Goal: Communication & Community: Answer question/provide support

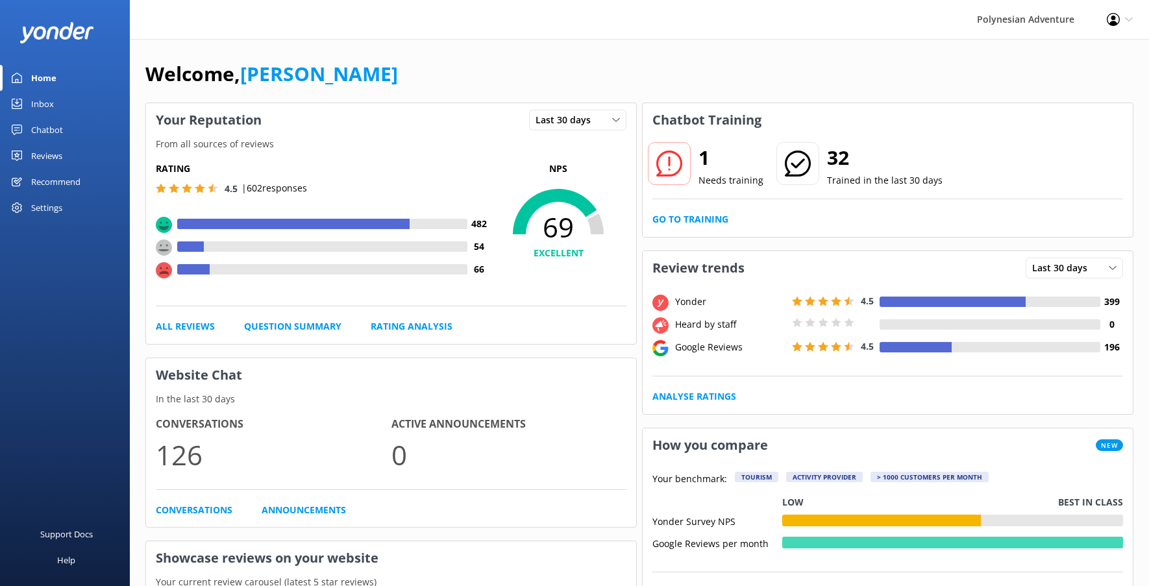
click at [673, 166] on icon at bounding box center [669, 164] width 26 height 26
click at [714, 163] on h2 "1" at bounding box center [731, 157] width 65 height 31
click at [699, 215] on link "Go to Training" at bounding box center [691, 219] width 76 height 14
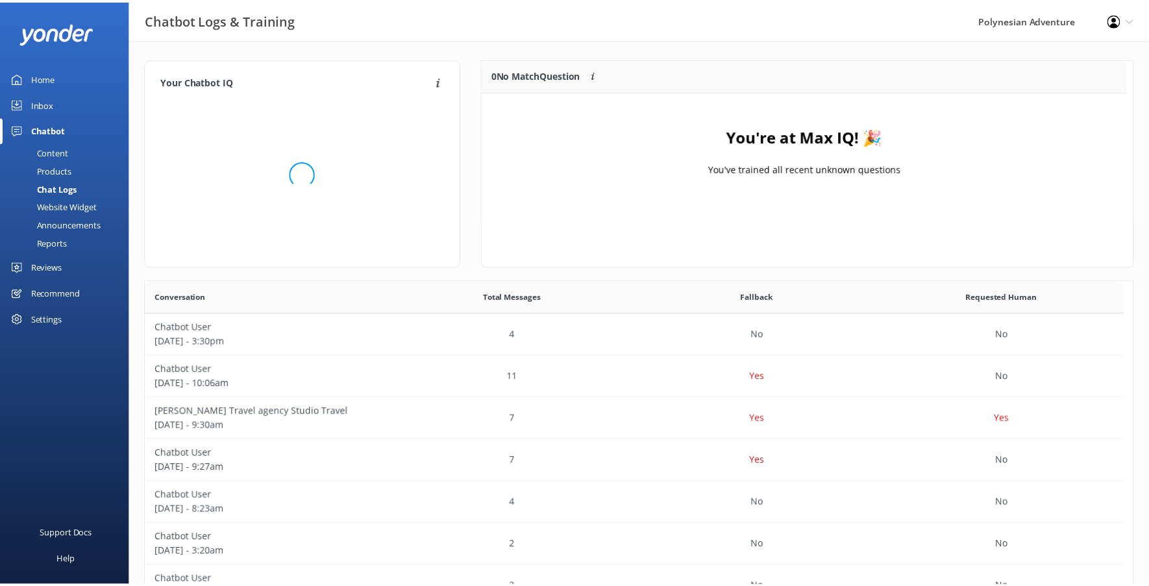
scroll to position [153, 641]
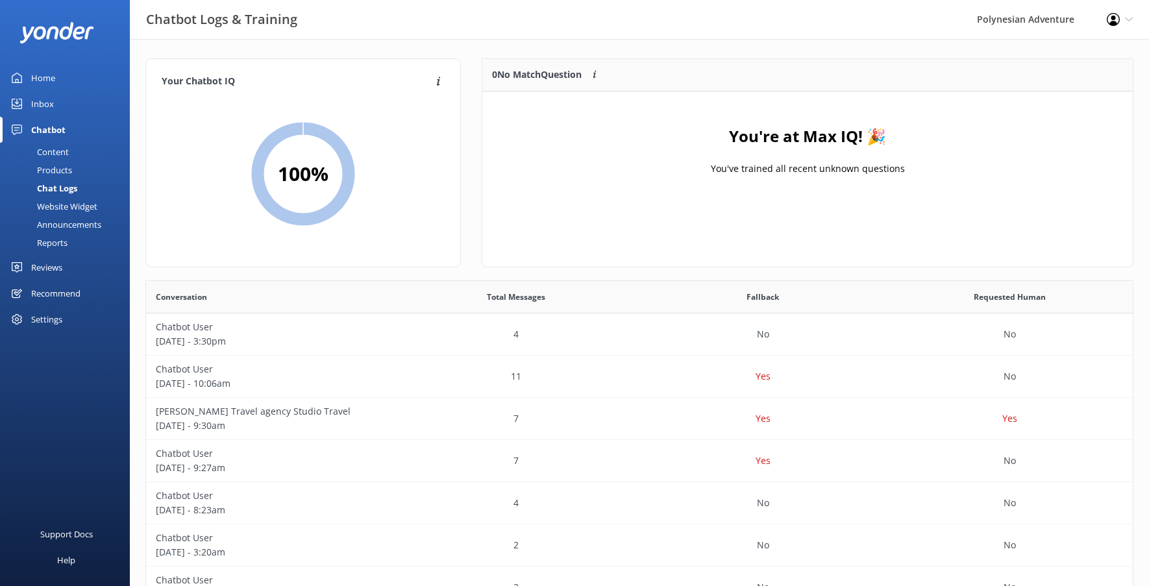
click at [69, 256] on link "Reviews" at bounding box center [65, 268] width 130 height 26
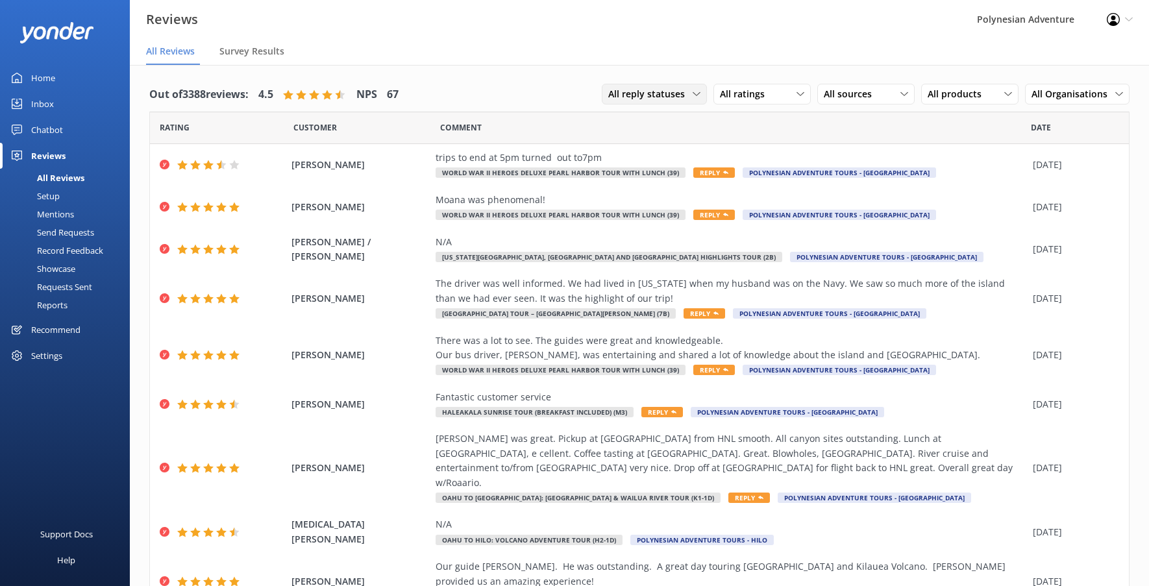
click at [632, 101] on span "All reply statuses" at bounding box center [650, 94] width 84 height 14
click at [647, 155] on link "Needs a reply" at bounding box center [661, 147] width 116 height 26
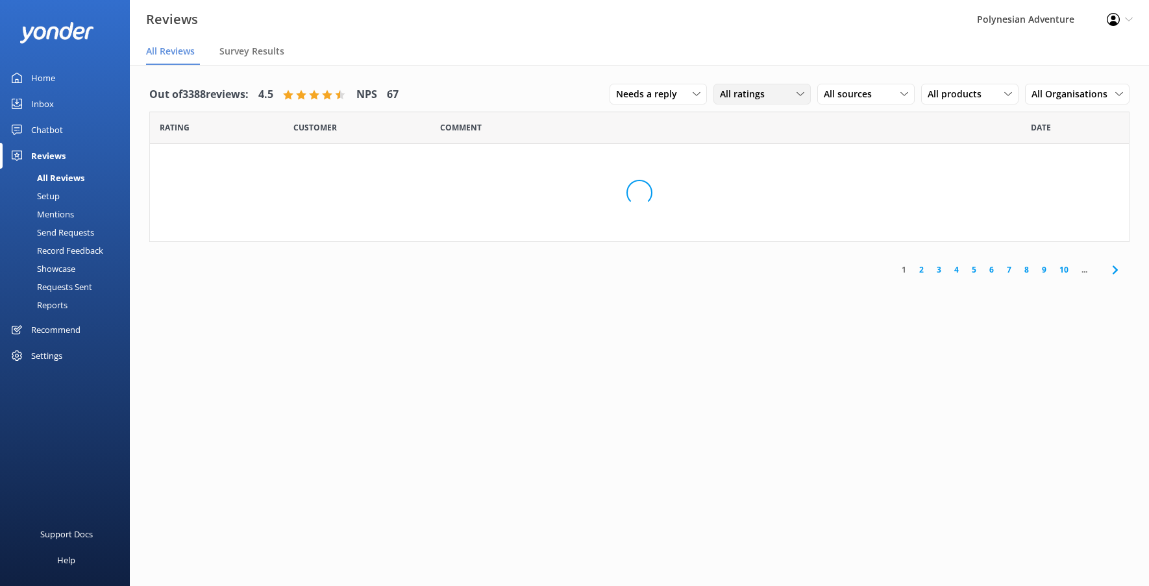
click at [741, 103] on div "All ratings All ratings Promoters Passives Detractors" at bounding box center [762, 94] width 97 height 21
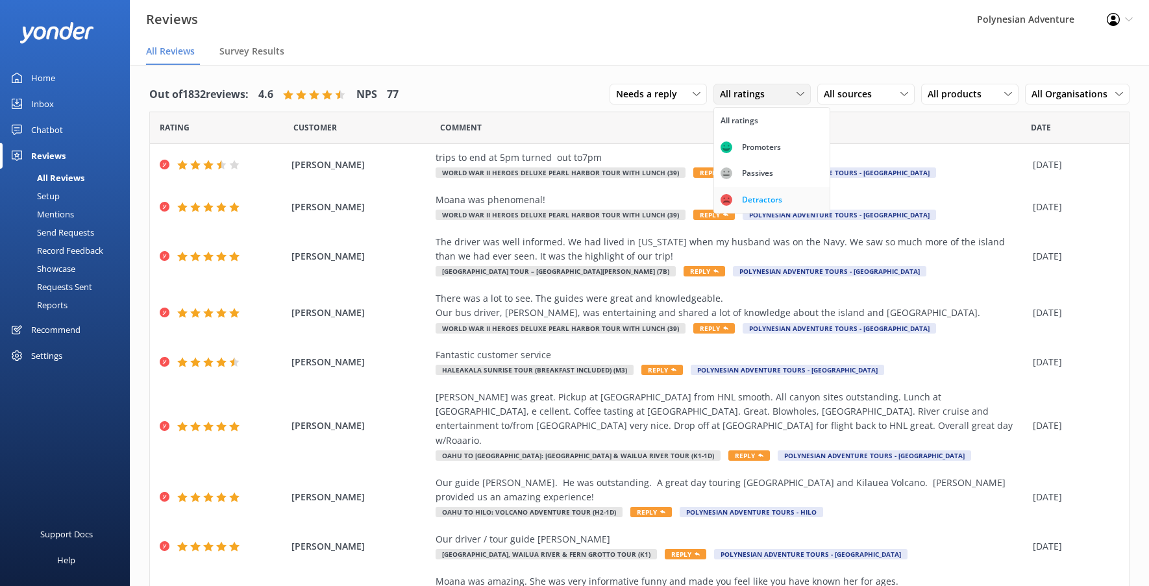
click at [760, 204] on div "Detractors" at bounding box center [762, 199] width 60 height 13
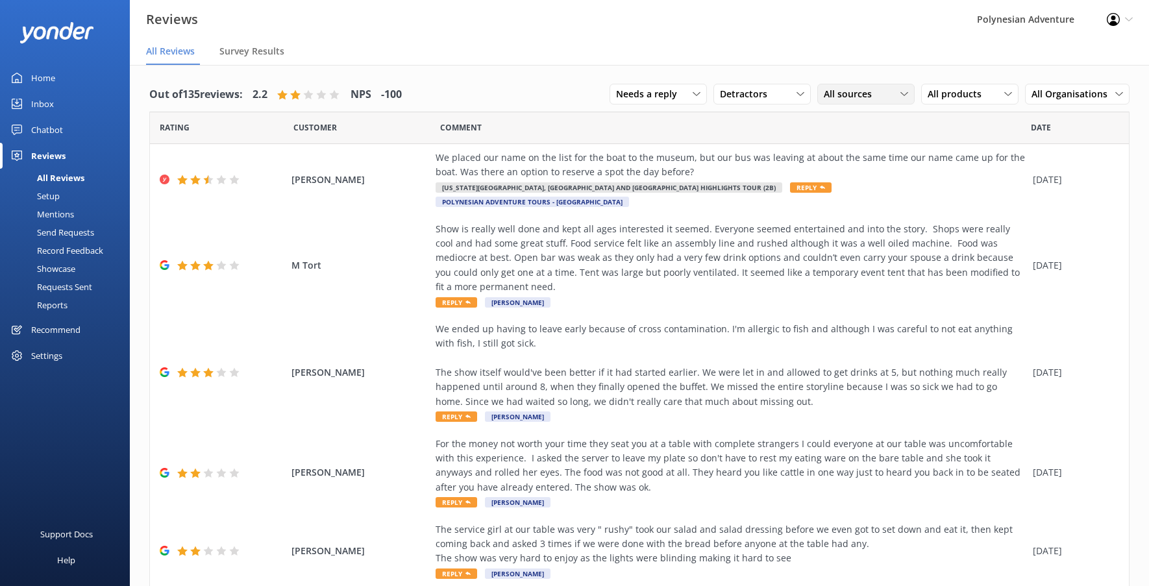
click at [830, 95] on span "All sources" at bounding box center [852, 94] width 56 height 14
click at [840, 143] on div "Yonder survey" at bounding box center [872, 147] width 73 height 13
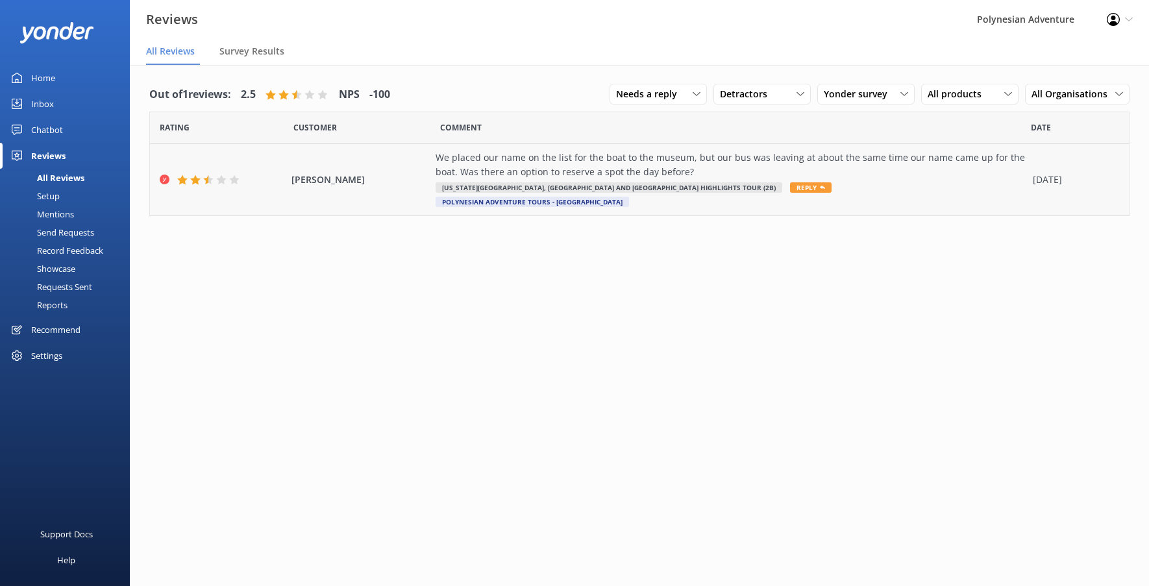
click at [414, 155] on div "[PERSON_NAME] We placed our name on the list for the boat to the museum, but ou…" at bounding box center [639, 179] width 979 height 71
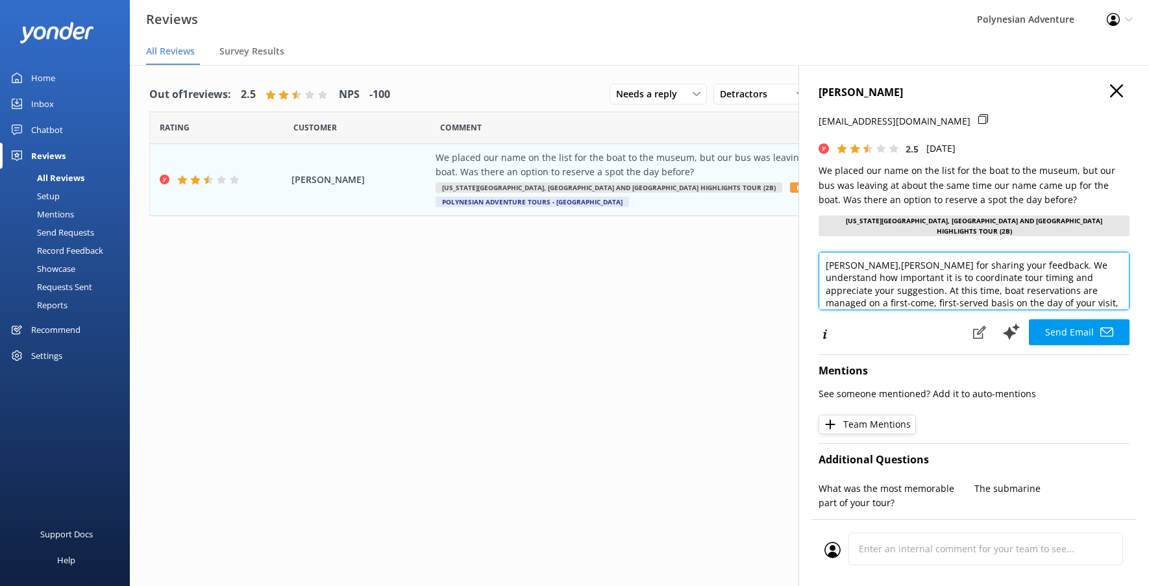
click at [892, 259] on textarea "[PERSON_NAME],[PERSON_NAME] for sharing your feedback. We understand how import…" at bounding box center [974, 281] width 311 height 58
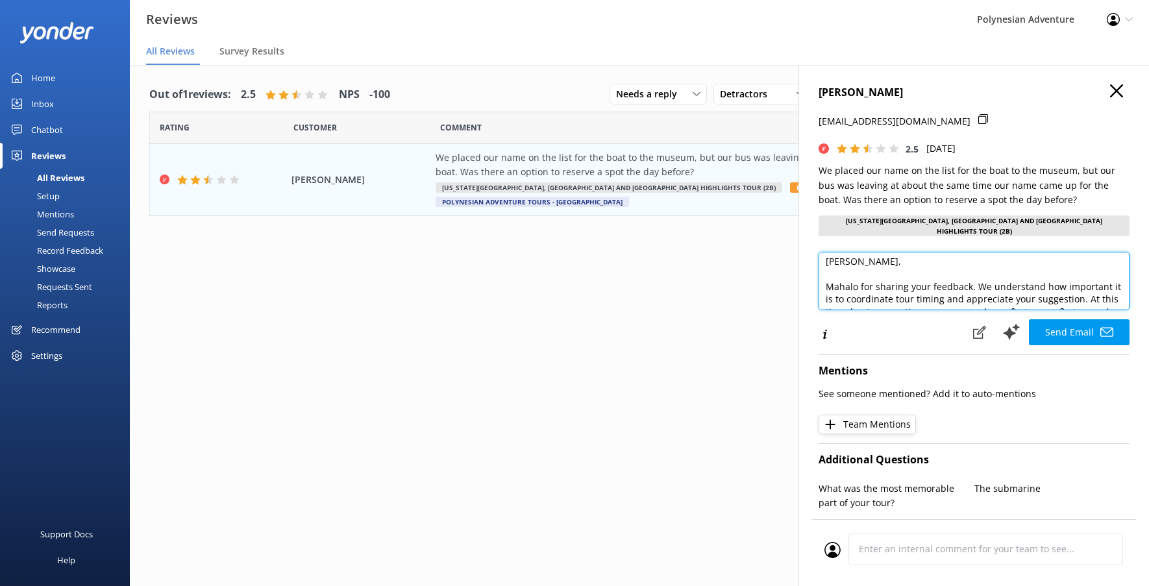
drag, startPoint x: 871, startPoint y: 280, endPoint x: 997, endPoint y: 287, distance: 126.2
click at [997, 287] on textarea "[PERSON_NAME], Mahalo for sharing your feedback. We understand how important it…" at bounding box center [974, 281] width 311 height 58
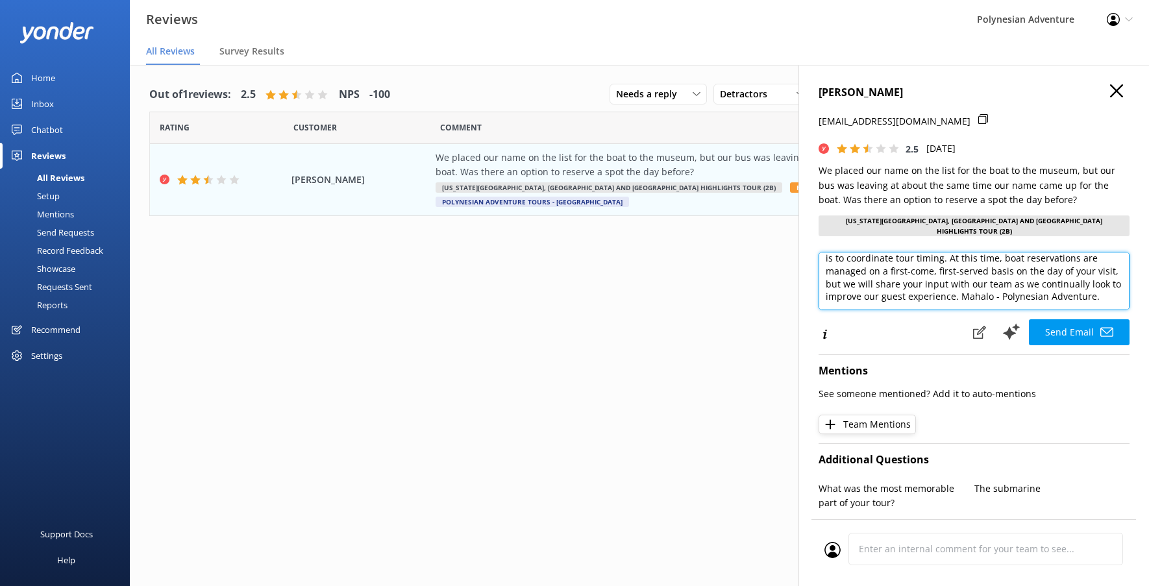
scroll to position [50, 0]
drag, startPoint x: 1058, startPoint y: 286, endPoint x: 909, endPoint y: 269, distance: 149.6
click at [909, 269] on textarea "[PERSON_NAME], Mahalo for sharing your feedback. We understand how important it…" at bounding box center [974, 281] width 311 height 58
click at [914, 290] on textarea "[PERSON_NAME], Mahalo for sharing your feedback. We understand how important it…" at bounding box center [974, 281] width 311 height 58
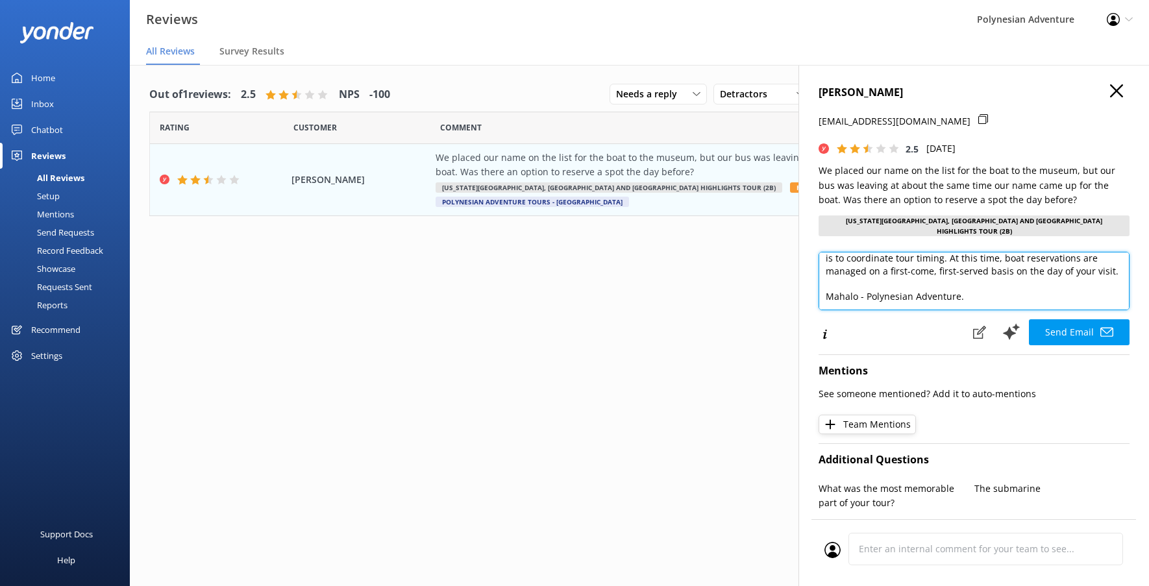
scroll to position [58, 0]
click at [867, 289] on textarea "[PERSON_NAME], Mahalo for sharing your feedback. We understand how important it…" at bounding box center [974, 281] width 311 height 58
click at [961, 293] on textarea "[PERSON_NAME], Mahalo for sharing your feedback. We understand how important it…" at bounding box center [974, 281] width 311 height 58
click at [865, 290] on textarea "[PERSON_NAME], Mahalo for sharing your feedback. We understand how important it…" at bounding box center [974, 281] width 311 height 58
click at [864, 288] on textarea "[PERSON_NAME], Mahalo for sharing your feedback. We understand how important it…" at bounding box center [974, 281] width 311 height 58
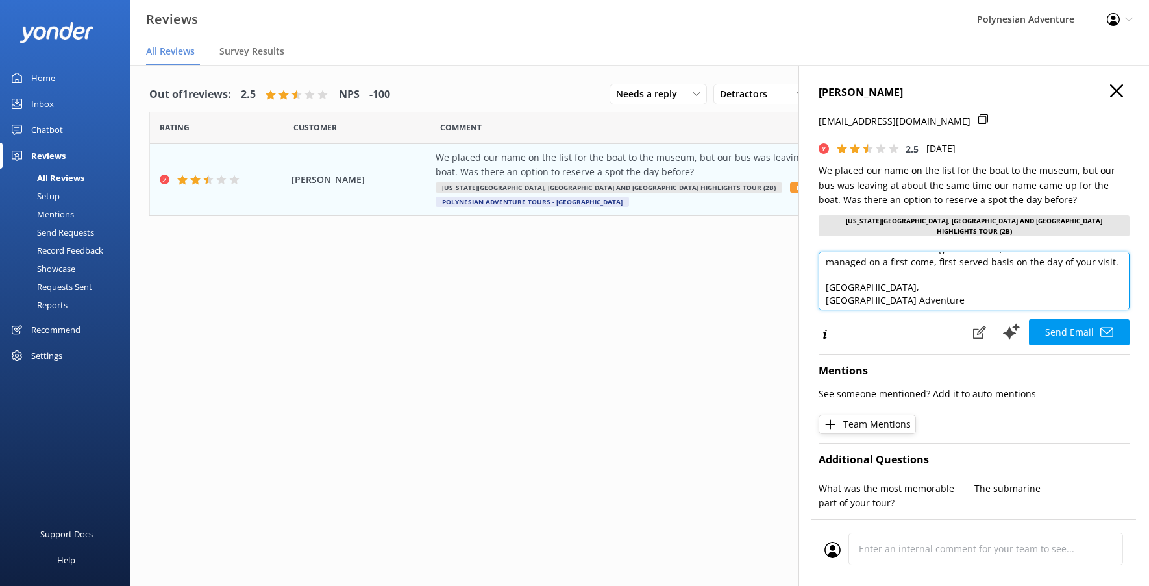
scroll to position [70, 0]
type textarea "[PERSON_NAME], Mahalo for sharing your feedback. We understand how important it…"
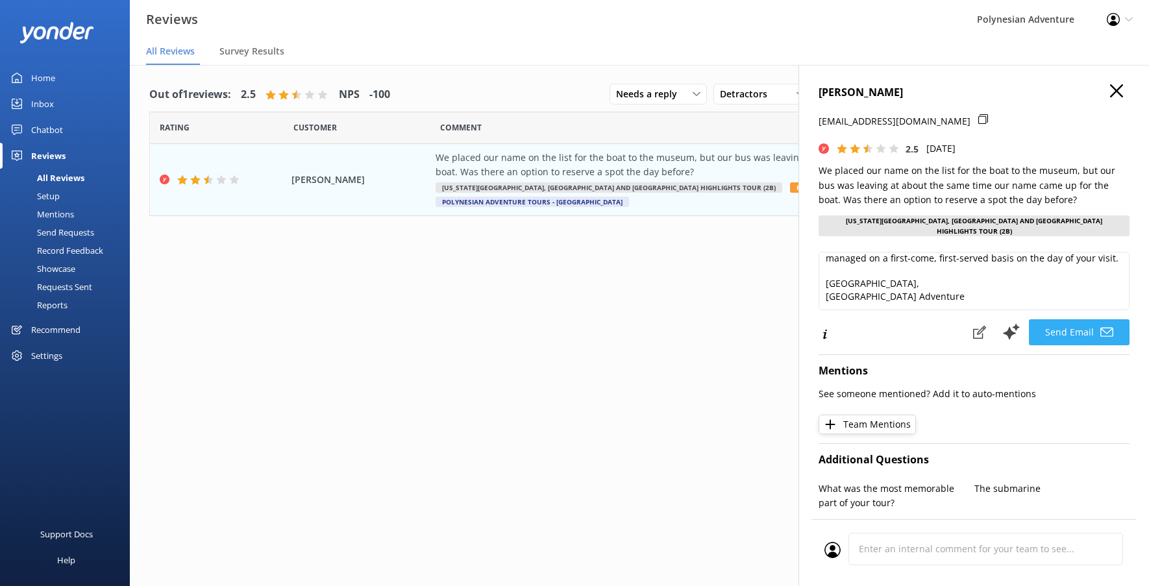
click at [1077, 324] on button "Send Email" at bounding box center [1079, 332] width 101 height 26
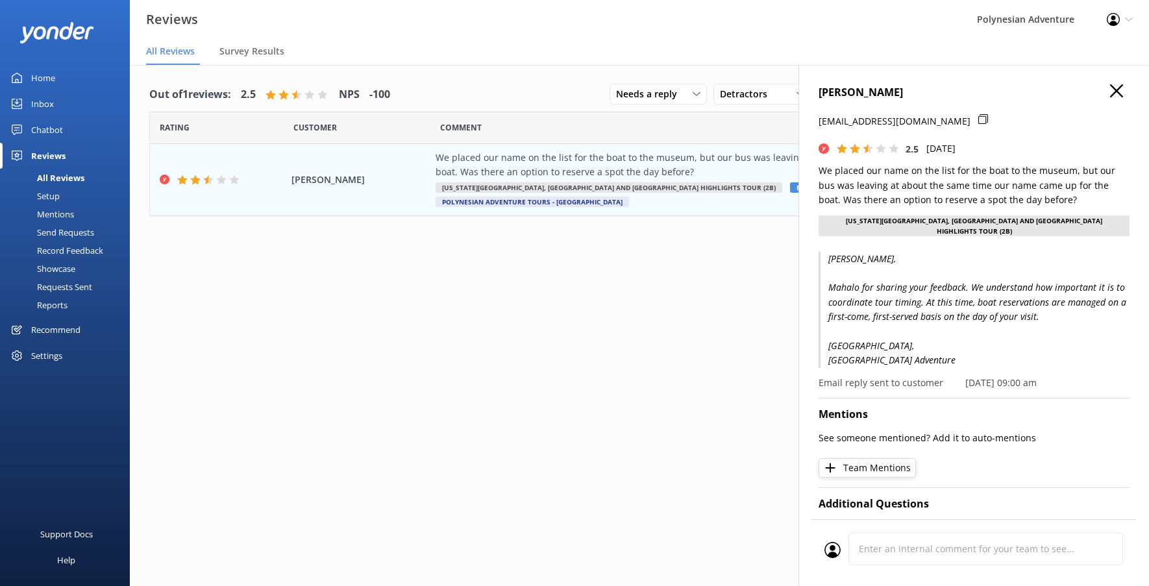
click at [1110, 95] on use "button" at bounding box center [1116, 90] width 13 height 13
